Goal: Task Accomplishment & Management: Use online tool/utility

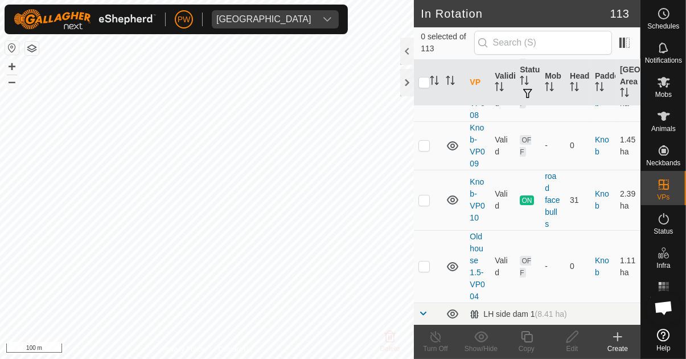
scroll to position [4014, 0]
click at [430, 184] on td at bounding box center [427, 200] width 27 height 60
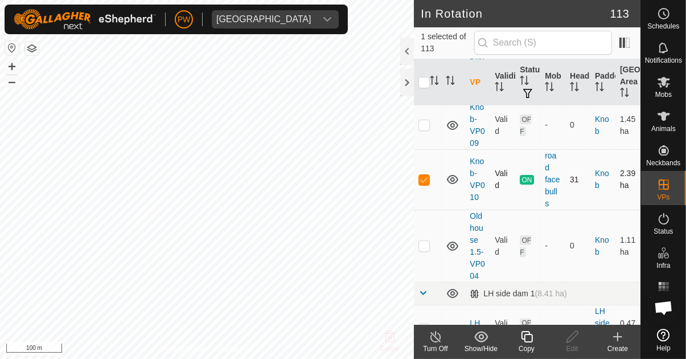
scroll to position [4035, 0]
click at [425, 174] on p-checkbox at bounding box center [423, 178] width 11 height 9
checkbox input "false"
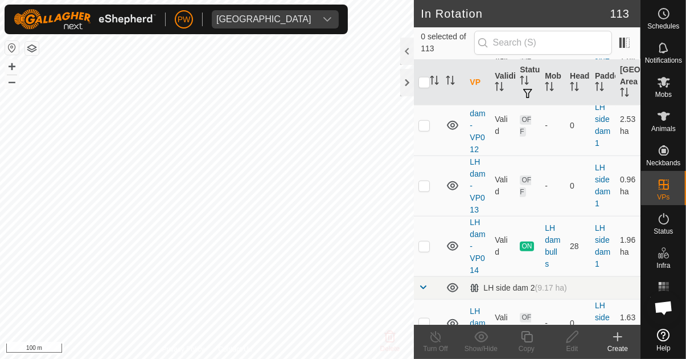
scroll to position [5020, 0]
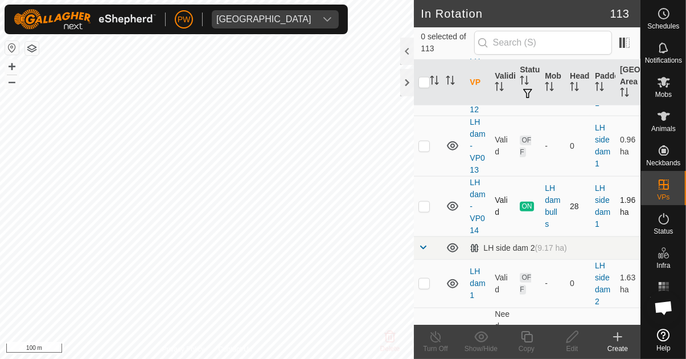
click at [432, 194] on td at bounding box center [427, 206] width 27 height 60
checkbox input "true"
click at [524, 336] on icon at bounding box center [526, 336] width 11 height 11
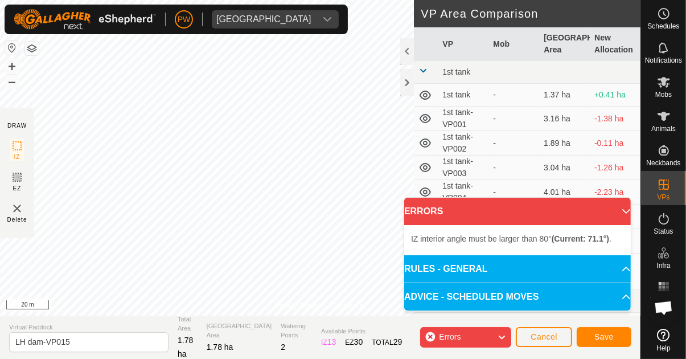
click at [0, 0] on div at bounding box center [0, 0] width 0 height 0
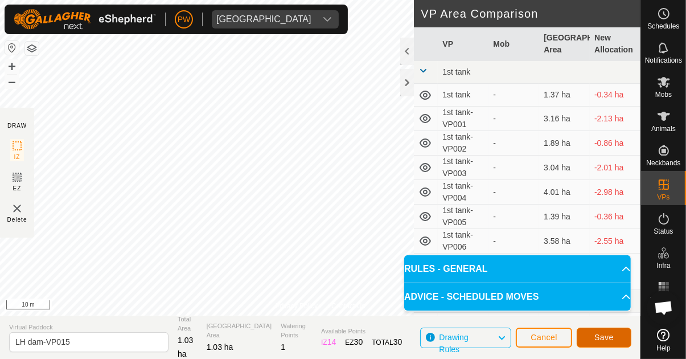
click at [606, 344] on button "Save" at bounding box center [604, 337] width 55 height 20
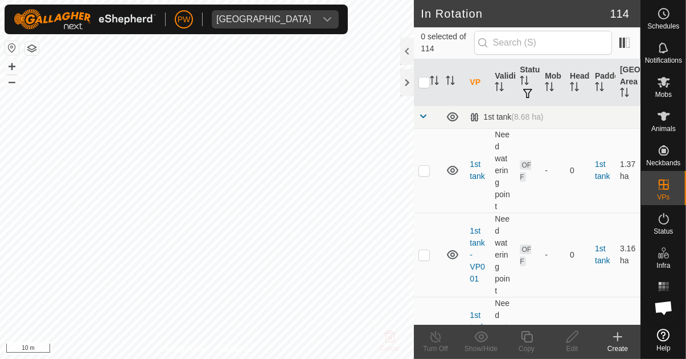
click at [669, 88] on icon at bounding box center [664, 82] width 14 height 14
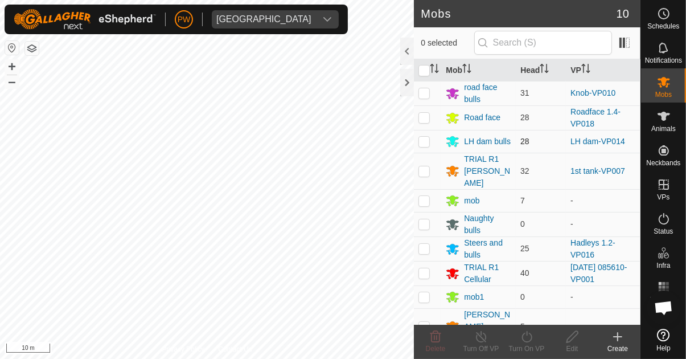
click at [428, 136] on td at bounding box center [427, 141] width 27 height 23
checkbox input "true"
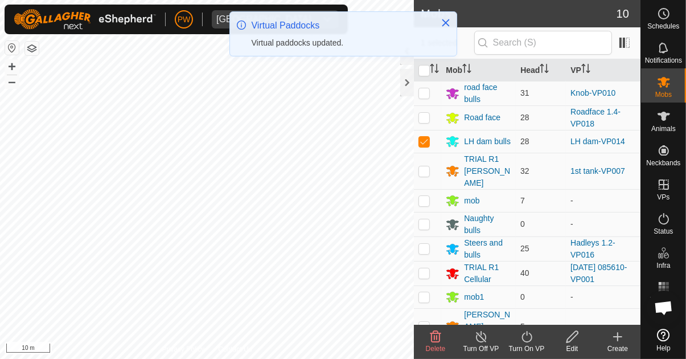
click at [530, 339] on icon at bounding box center [527, 337] width 14 height 14
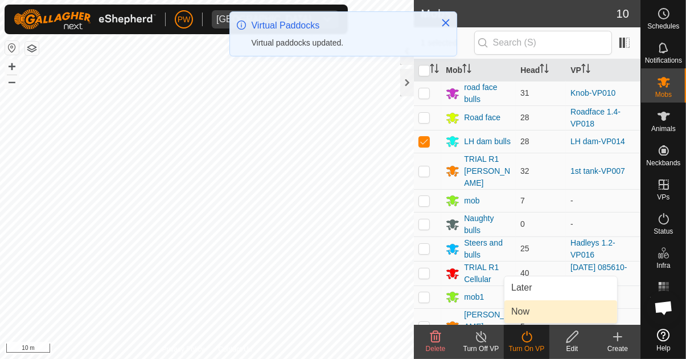
click at [537, 312] on link "Now" at bounding box center [560, 311] width 113 height 23
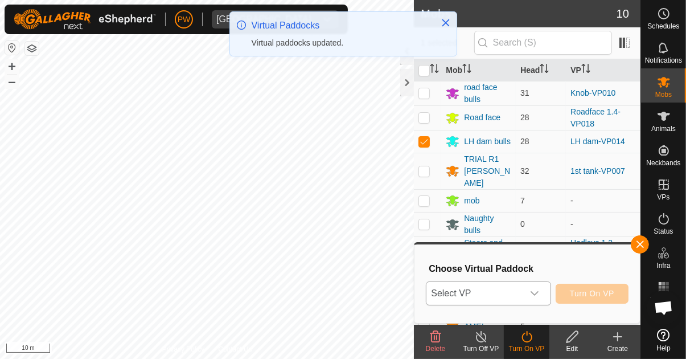
click at [538, 294] on icon "dropdown trigger" at bounding box center [535, 293] width 8 height 5
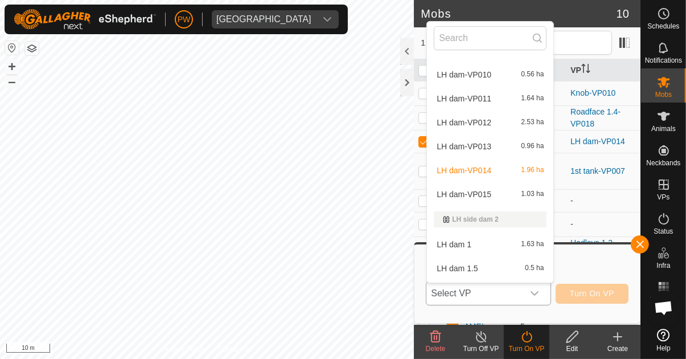
scroll to position [1733, 0]
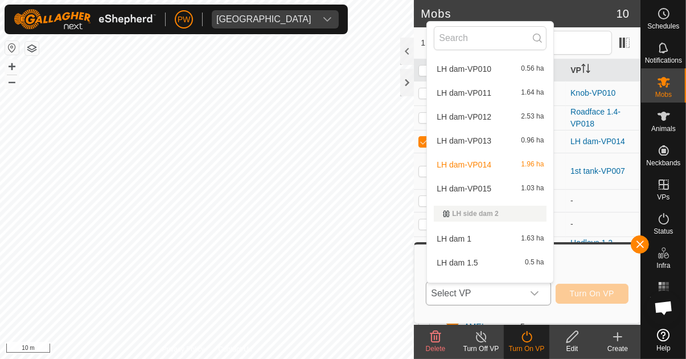
click at [491, 191] on div "LH dam-VP015 1.03 ha" at bounding box center [490, 189] width 113 height 14
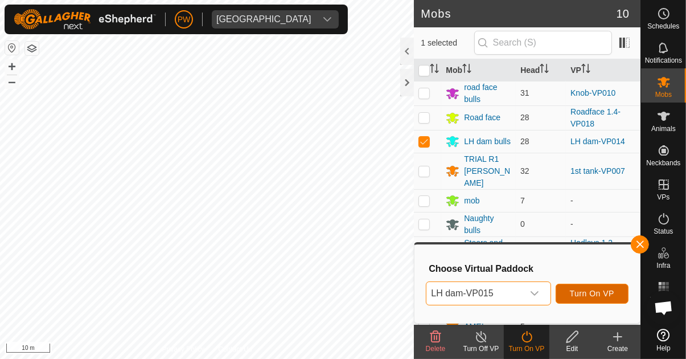
click at [590, 293] on span "Turn On VP" at bounding box center [592, 293] width 44 height 9
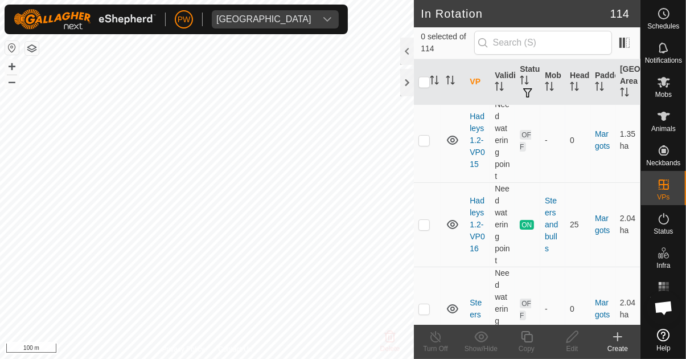
scroll to position [5880, 0]
click at [426, 220] on p-checkbox at bounding box center [423, 224] width 11 height 9
checkbox input "true"
click at [524, 341] on icon at bounding box center [526, 336] width 11 height 11
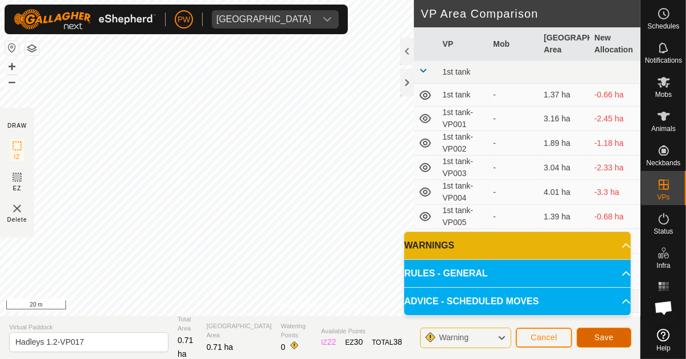
click at [611, 339] on span "Save" at bounding box center [603, 337] width 19 height 9
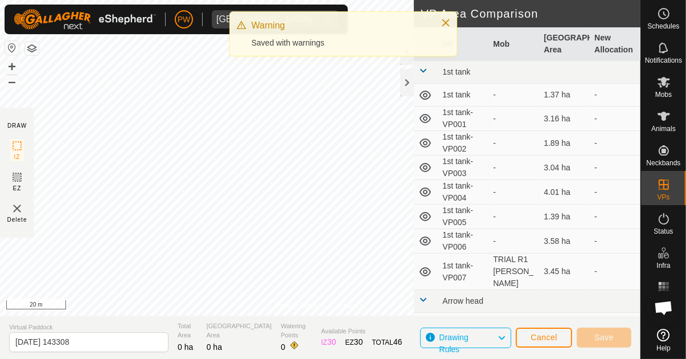
click at [664, 88] on icon at bounding box center [664, 82] width 14 height 14
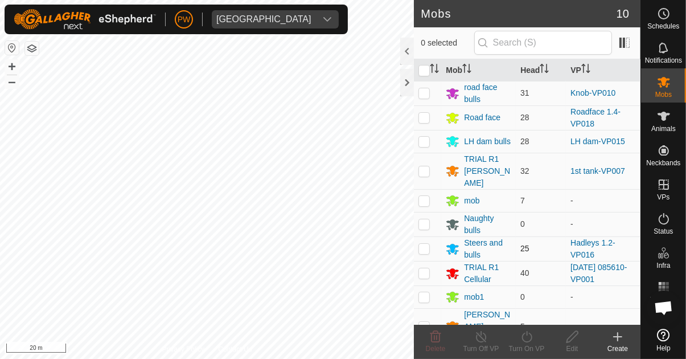
click at [426, 244] on p-checkbox at bounding box center [423, 248] width 11 height 9
checkbox input "true"
click at [532, 338] on icon at bounding box center [527, 336] width 10 height 11
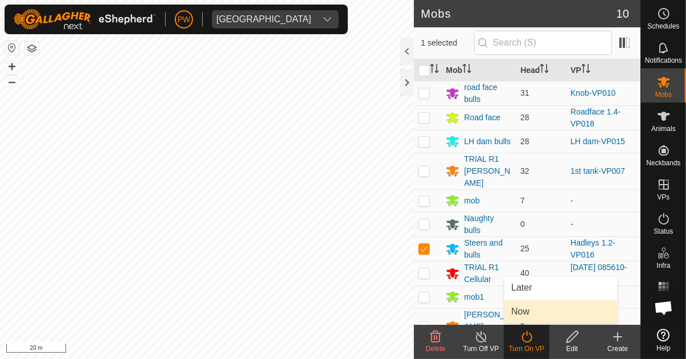
click at [552, 310] on link "Now" at bounding box center [560, 311] width 113 height 23
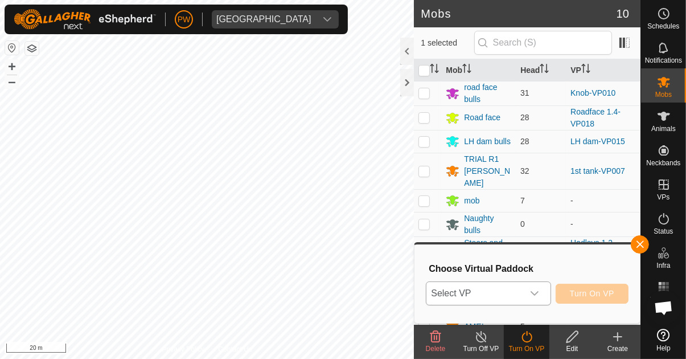
click at [537, 293] on icon "dropdown trigger" at bounding box center [535, 293] width 8 height 5
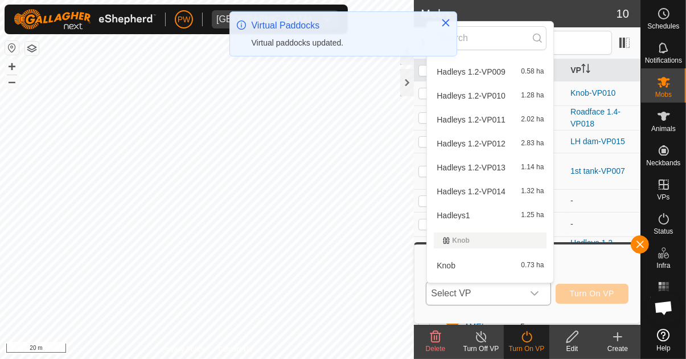
scroll to position [983, 0]
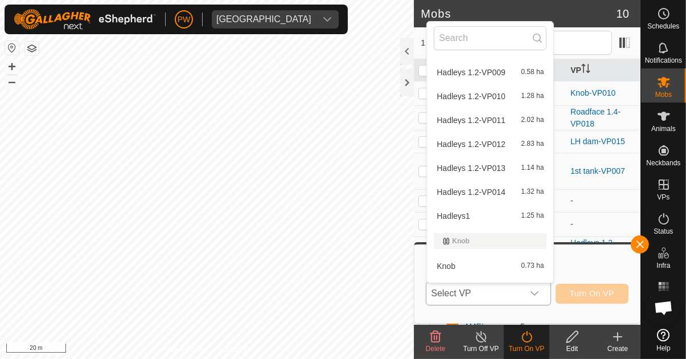
click at [508, 191] on div "Hadleys 1.2-VP014 1.32 ha" at bounding box center [490, 192] width 113 height 14
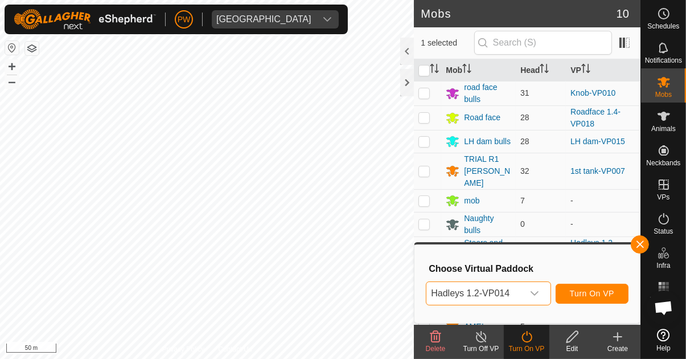
click at [542, 293] on div "dropdown trigger" at bounding box center [534, 293] width 23 height 23
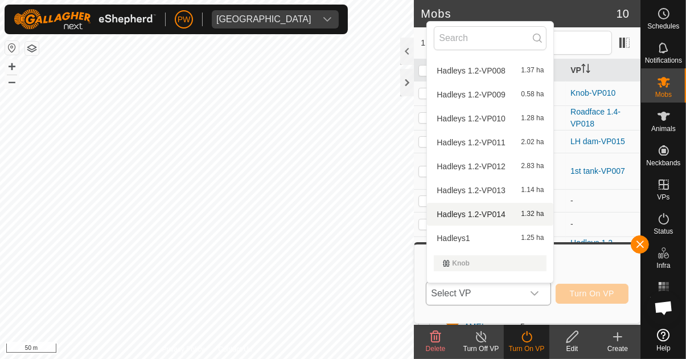
scroll to position [961, 0]
click at [512, 190] on div "Hadleys 1.2-VP013 1.14 ha" at bounding box center [490, 190] width 113 height 14
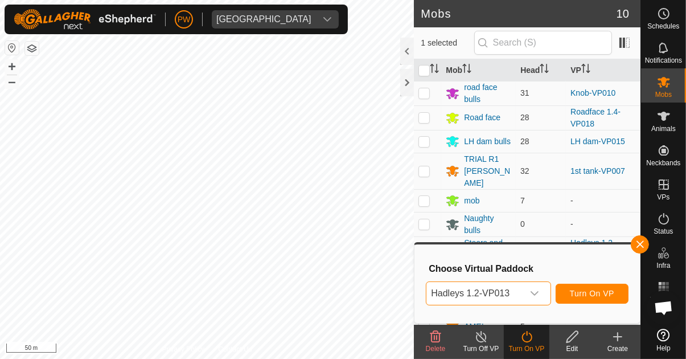
click at [539, 293] on icon "dropdown trigger" at bounding box center [534, 293] width 9 height 9
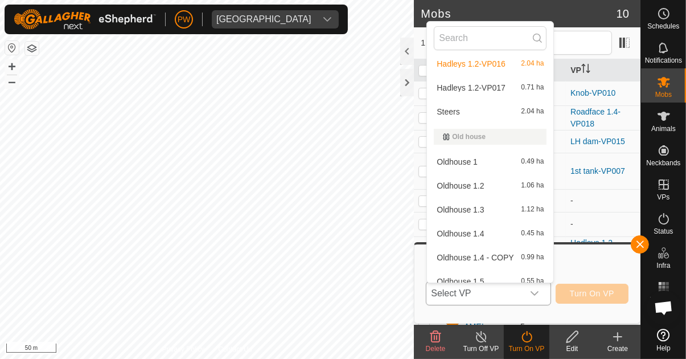
scroll to position [2227, 0]
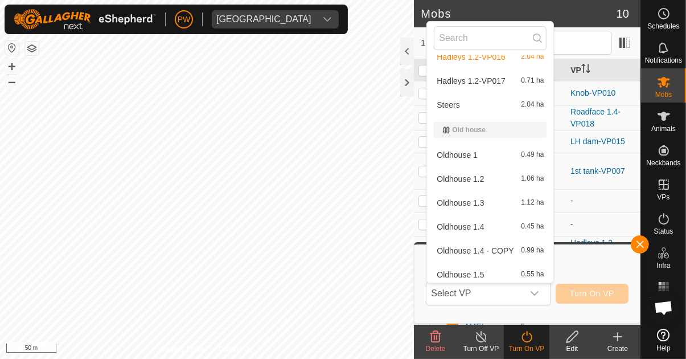
click at [507, 168] on li "Oldhouse 1.2 1.06 ha" at bounding box center [490, 178] width 126 height 23
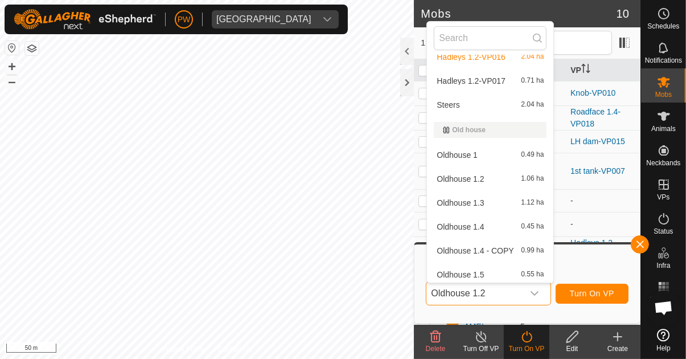
scroll to position [0, 0]
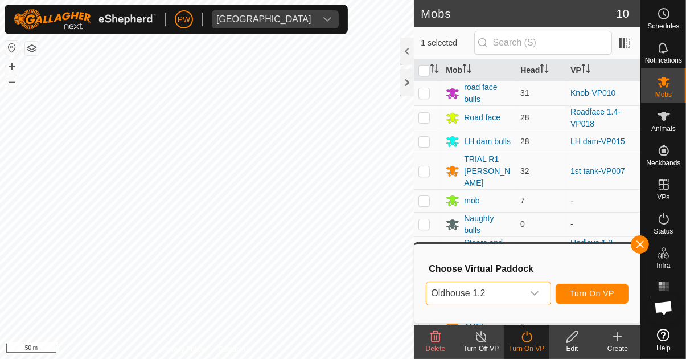
click at [544, 294] on div "dropdown trigger" at bounding box center [534, 293] width 23 height 23
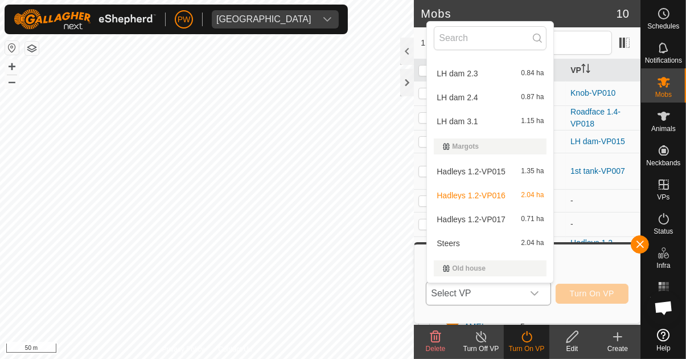
scroll to position [2088, 0]
click at [496, 219] on span "Hadleys 1.2-VP017" at bounding box center [471, 220] width 69 height 8
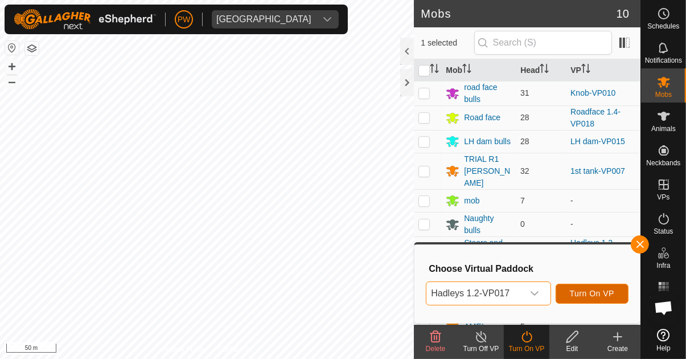
click at [586, 289] on span "Turn On VP" at bounding box center [592, 293] width 44 height 9
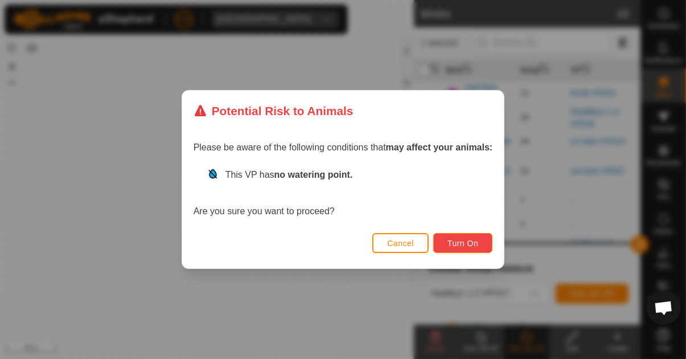
click at [467, 244] on span "Turn On" at bounding box center [463, 243] width 31 height 9
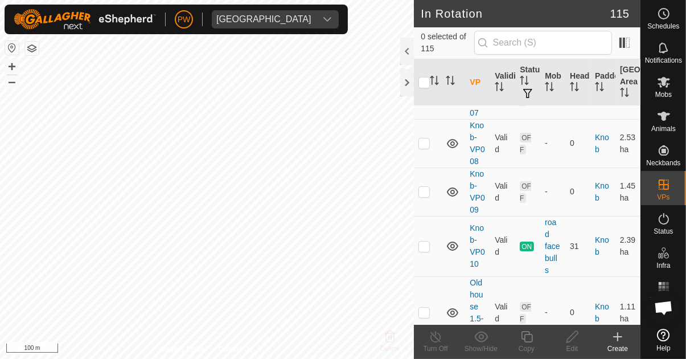
scroll to position [3968, 0]
click at [429, 241] on p-checkbox at bounding box center [423, 245] width 11 height 9
click at [424, 241] on p-checkbox at bounding box center [423, 245] width 11 height 9
checkbox input "false"
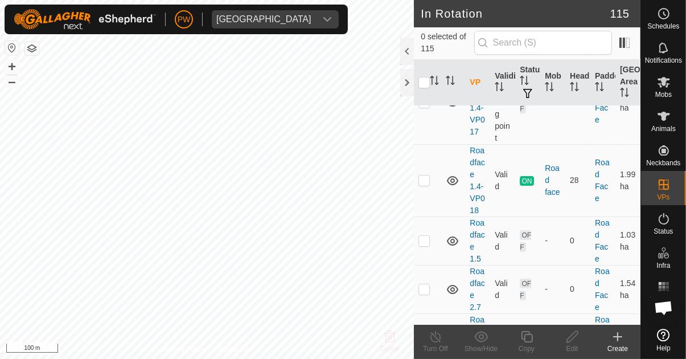
scroll to position [7521, 0]
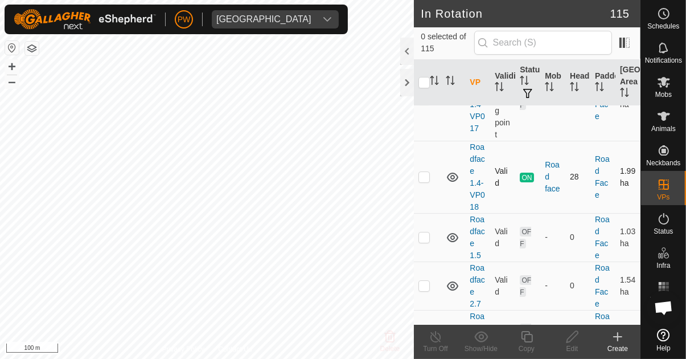
click at [429, 181] on p-checkbox at bounding box center [423, 176] width 11 height 9
checkbox input "true"
click at [526, 342] on icon at bounding box center [526, 336] width 11 height 11
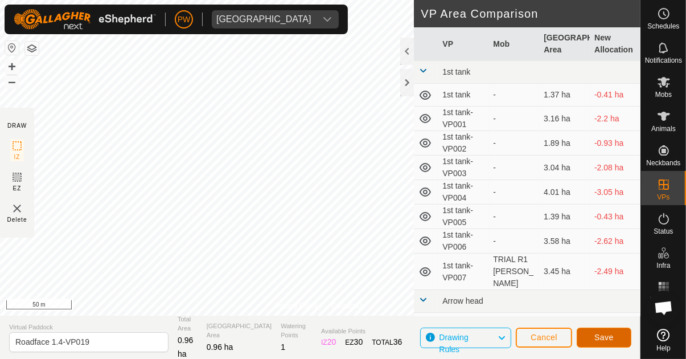
click at [604, 336] on span "Save" at bounding box center [603, 337] width 19 height 9
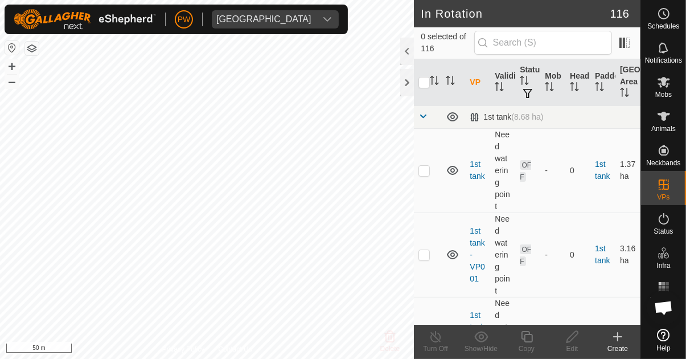
click at [663, 92] on span "Mobs" at bounding box center [663, 94] width 17 height 7
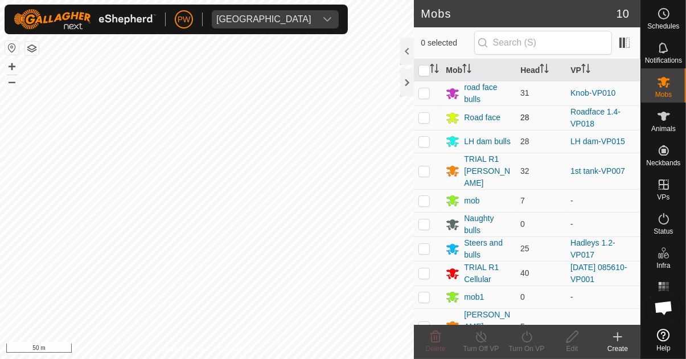
click at [430, 117] on td at bounding box center [427, 117] width 27 height 24
checkbox input "true"
click at [528, 344] on div "Turn On VP" at bounding box center [527, 348] width 46 height 10
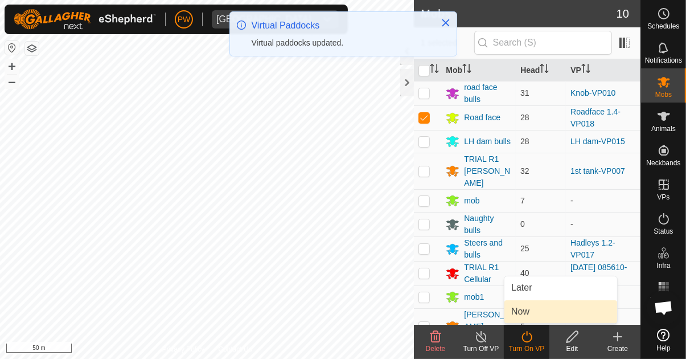
click at [550, 311] on link "Now" at bounding box center [560, 311] width 113 height 23
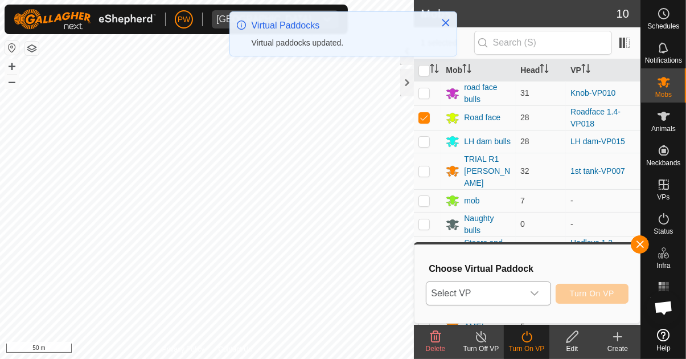
click at [541, 298] on div "dropdown trigger" at bounding box center [534, 293] width 23 height 23
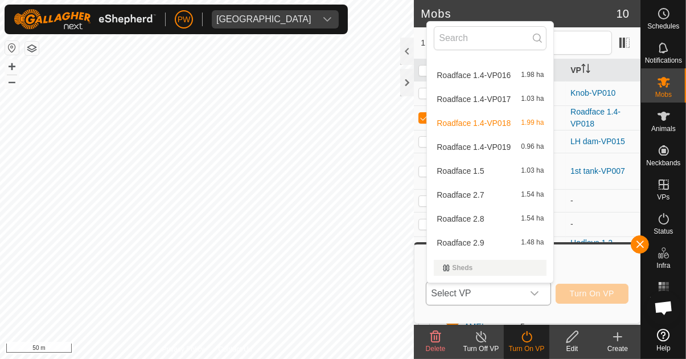
scroll to position [2768, 0]
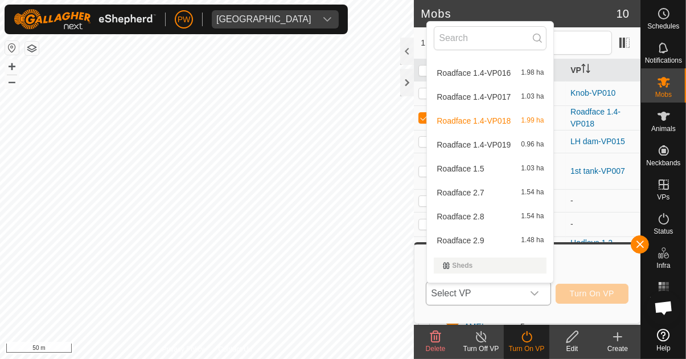
click at [506, 150] on div "Roadface 1.4-VP019 0.96 ha" at bounding box center [490, 145] width 113 height 14
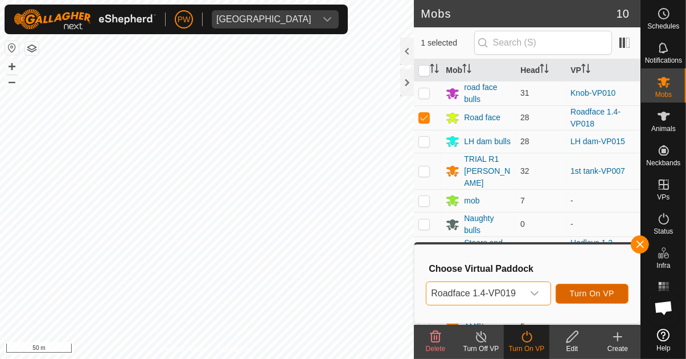
click at [597, 293] on span "Turn On VP" at bounding box center [592, 293] width 44 height 9
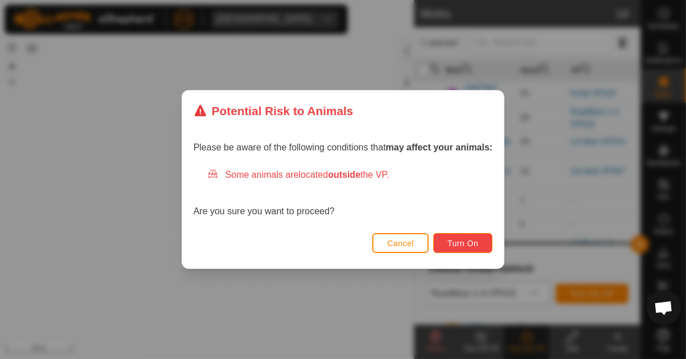
click at [463, 243] on span "Turn On" at bounding box center [463, 243] width 31 height 9
